Goal: Entertainment & Leisure: Consume media (video, audio)

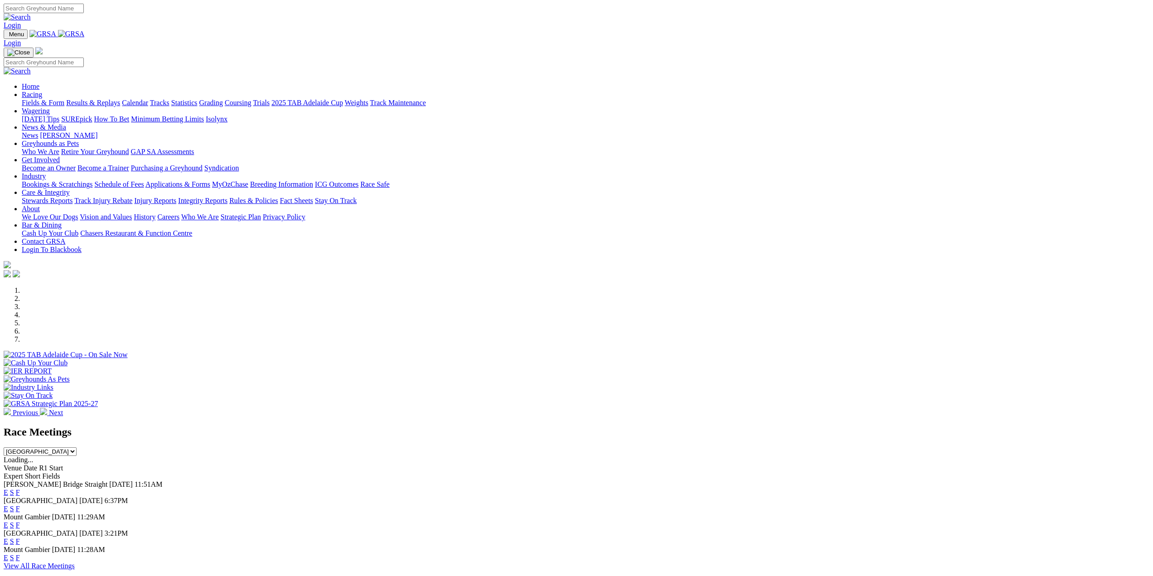
click at [42, 91] on link "Racing" at bounding box center [32, 95] width 20 height 8
click at [120, 99] on link "Results & Replays" at bounding box center [93, 103] width 54 height 8
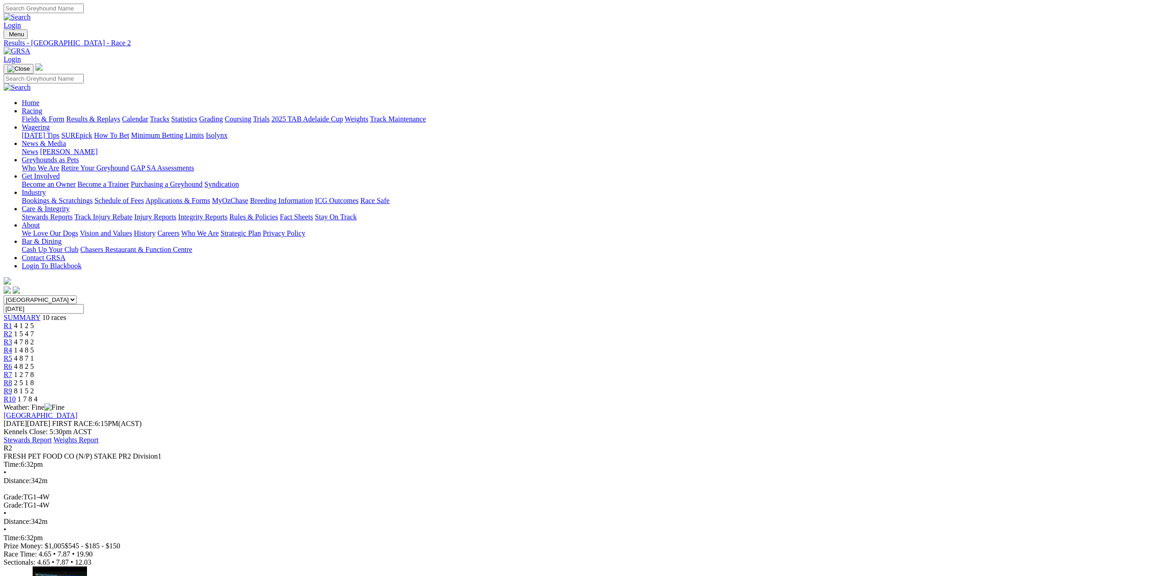
click at [34, 379] on span "2 5 1 8" at bounding box center [24, 383] width 20 height 8
